Goal: Communication & Community: Answer question/provide support

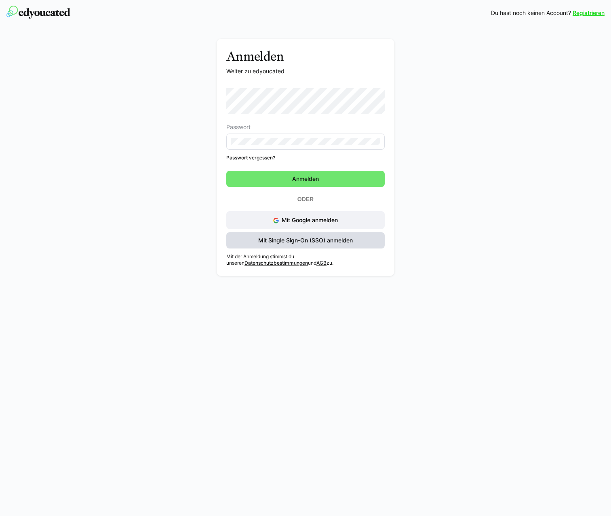
click at [293, 238] on span "Mit Single Sign-On (SSO) anmelden" at bounding box center [305, 240] width 97 height 8
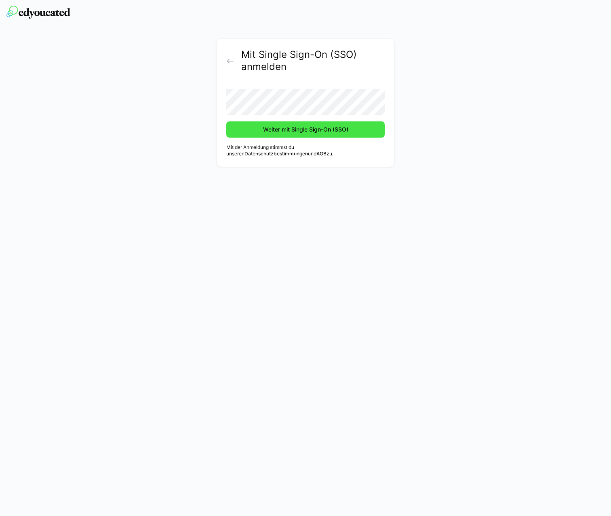
click at [355, 127] on span "Weiter mit Single Sign-On (SSO)" at bounding box center [305, 129] width 159 height 16
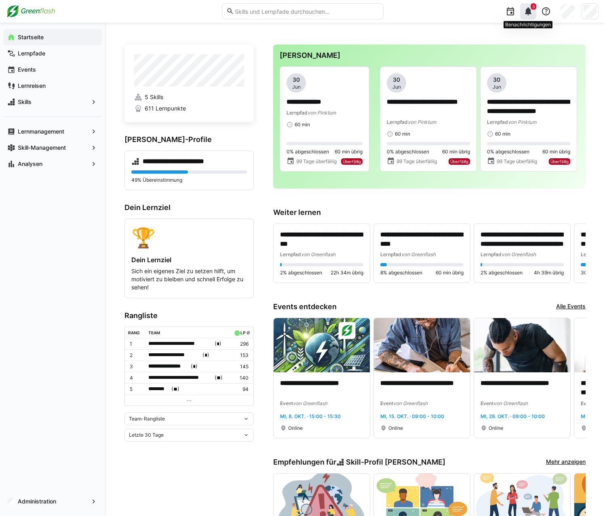
click at [527, 10] on eds-icon at bounding box center [529, 11] width 10 height 10
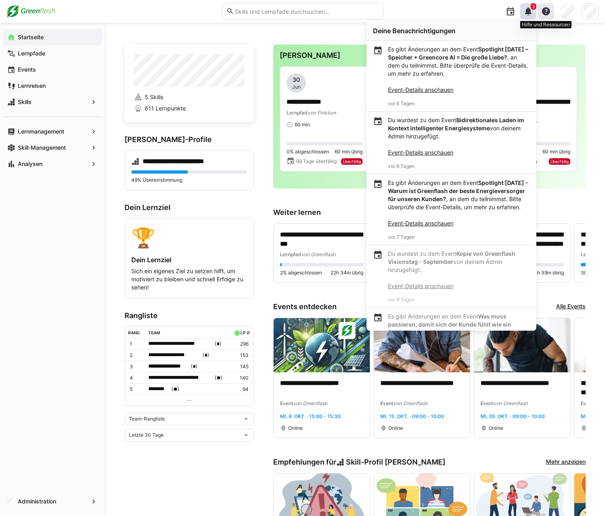
click at [550, 11] on eds-icon at bounding box center [547, 11] width 10 height 10
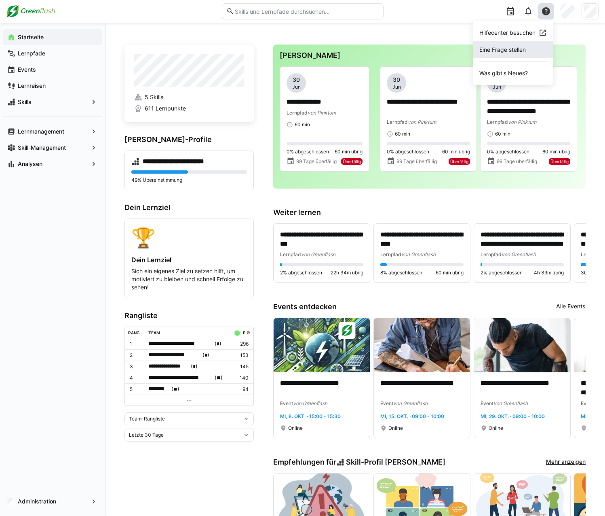
click at [518, 50] on span "Eine Frage stellen" at bounding box center [513, 49] width 80 height 17
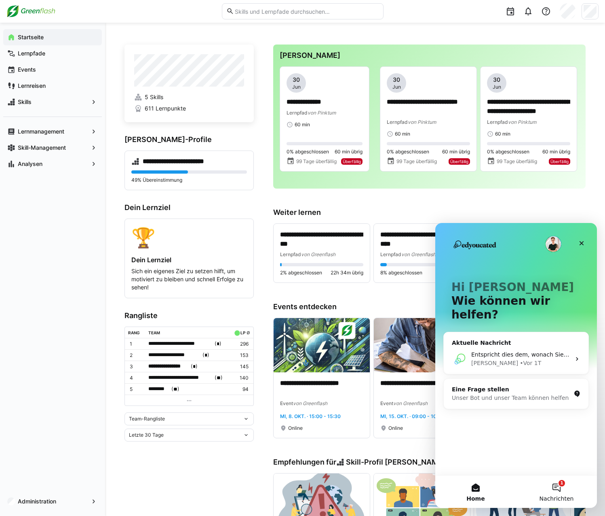
click at [558, 482] on button "1 Nachrichten" at bounding box center [556, 491] width 81 height 32
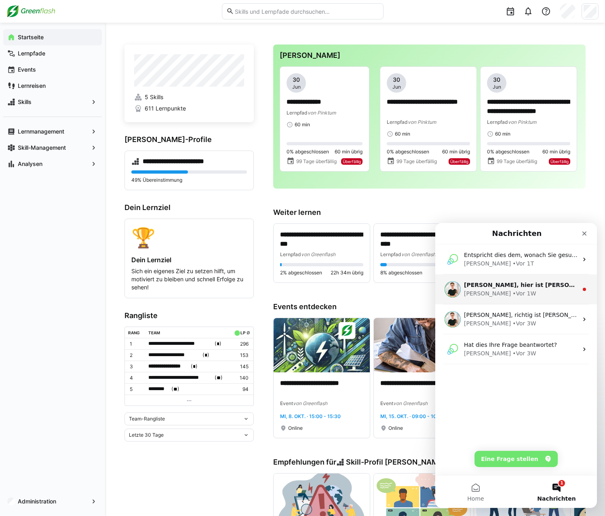
click at [518, 290] on div "[PERSON_NAME] • Vor 1W" at bounding box center [521, 293] width 114 height 8
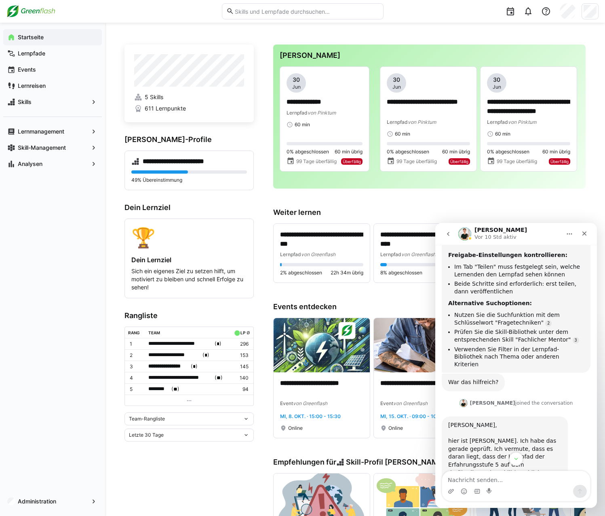
scroll to position [588, 0]
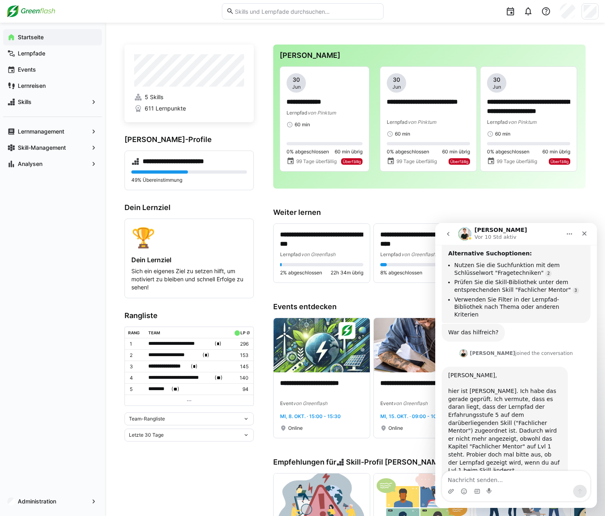
click at [451, 232] on icon "go back" at bounding box center [448, 234] width 6 height 6
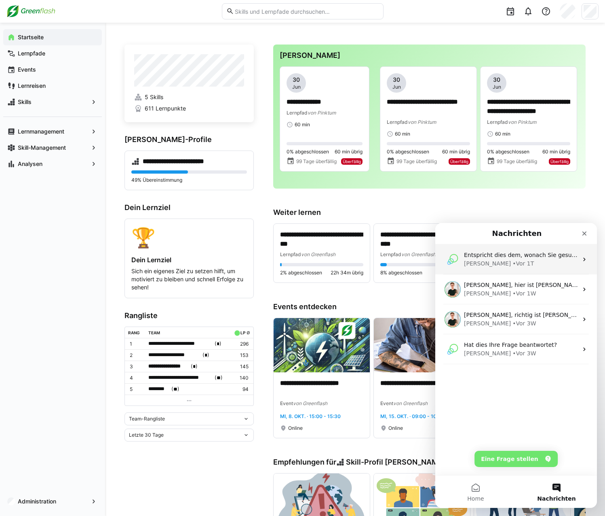
click at [513, 261] on div "[PERSON_NAME] • Vor 1T" at bounding box center [521, 263] width 114 height 8
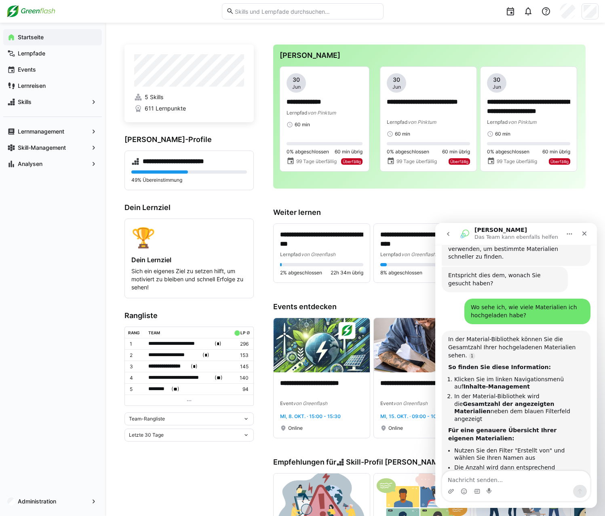
scroll to position [307, 0]
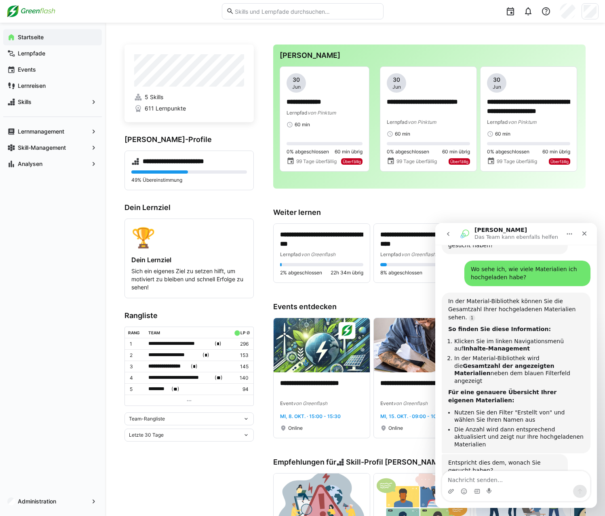
click at [487, 476] on textarea "Nachricht senden..." at bounding box center [516, 478] width 148 height 14
type textarea "Ja, danke."
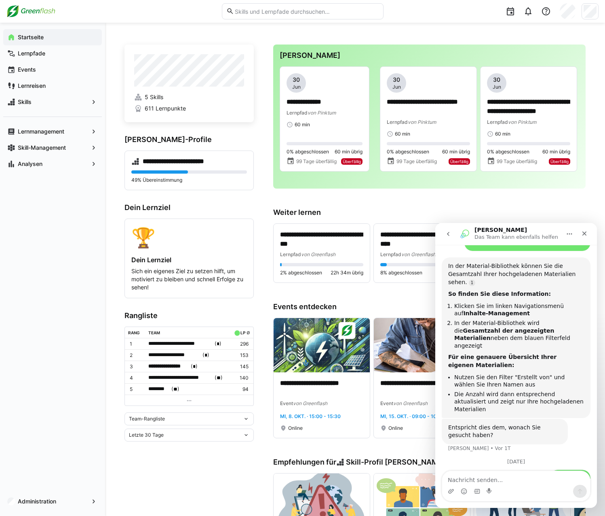
scroll to position [379, 0]
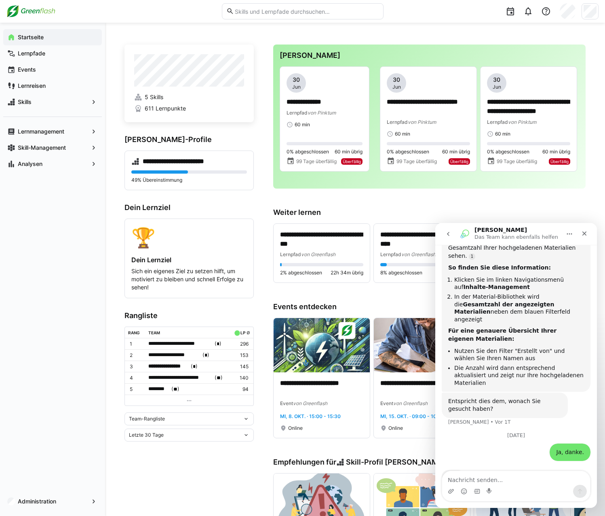
click at [448, 233] on icon "go back" at bounding box center [448, 234] width 6 height 6
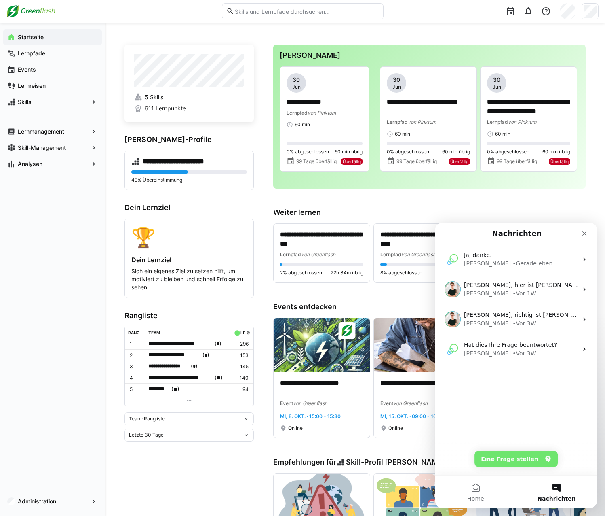
scroll to position [0, 0]
click at [528, 261] on div "[PERSON_NAME] eben" at bounding box center [521, 263] width 114 height 8
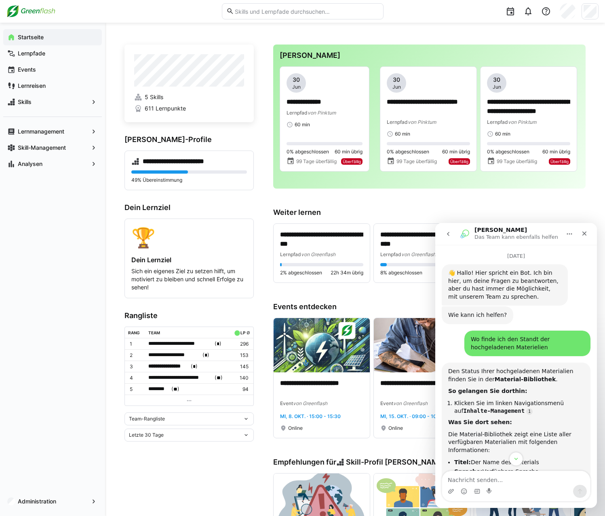
click at [448, 233] on icon "go back" at bounding box center [448, 234] width 2 height 4
